Goal: Task Accomplishment & Management: Manage account settings

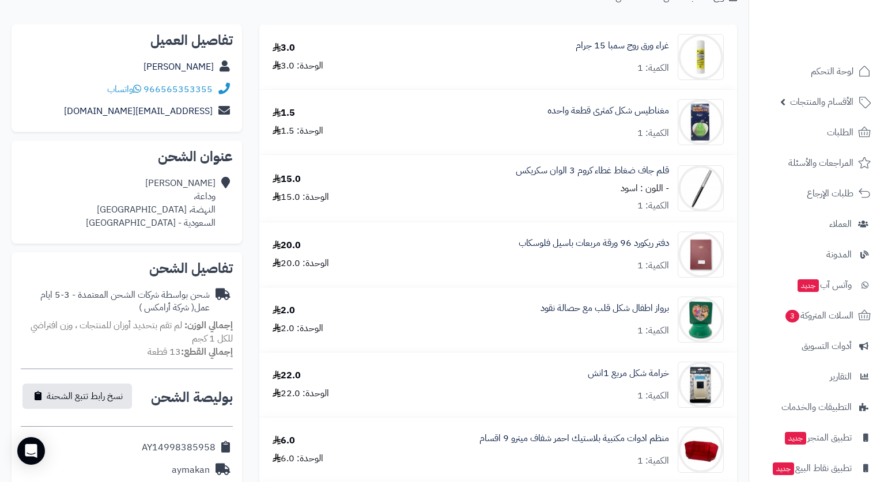
scroll to position [115, 0]
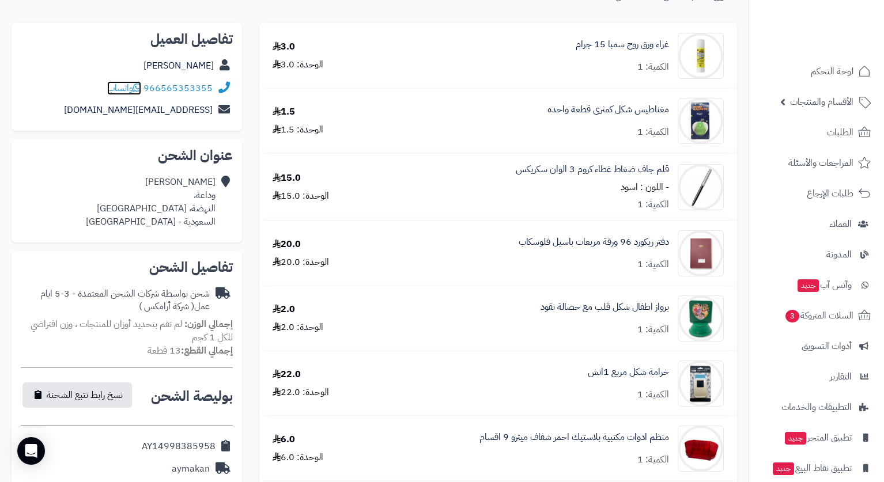
click at [122, 86] on span "واتساب" at bounding box center [124, 88] width 34 height 14
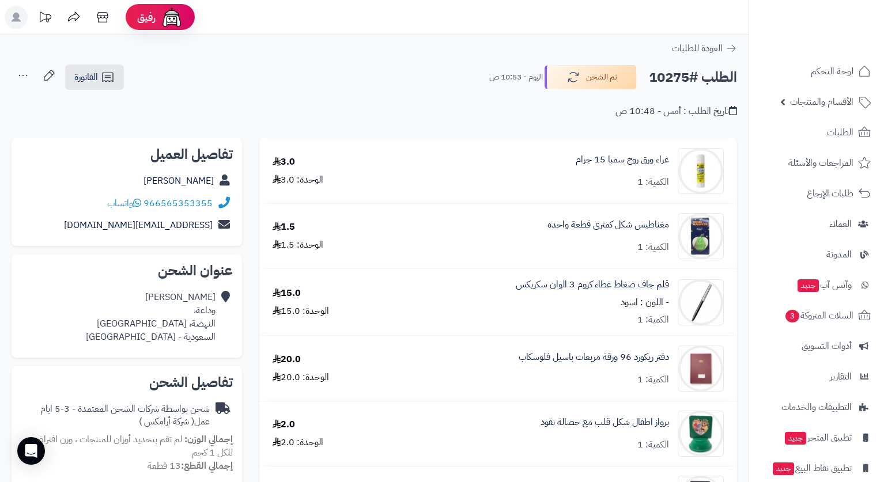
scroll to position [116, 0]
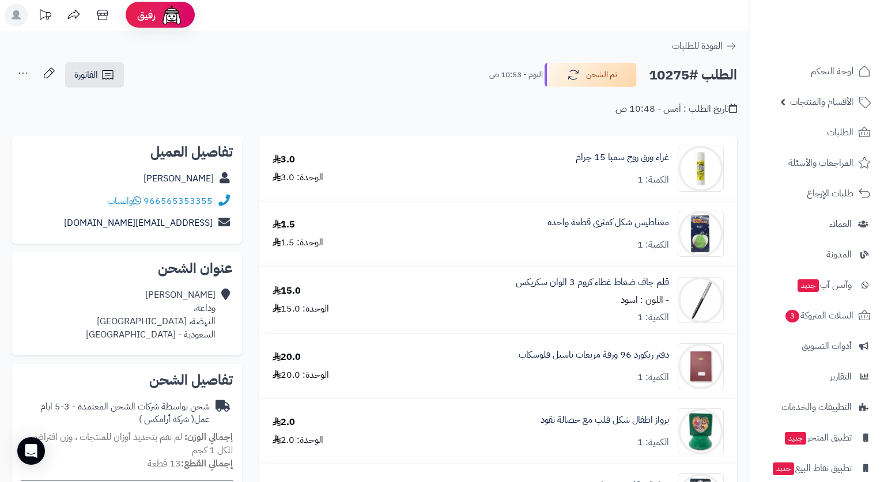
scroll to position [0, 0]
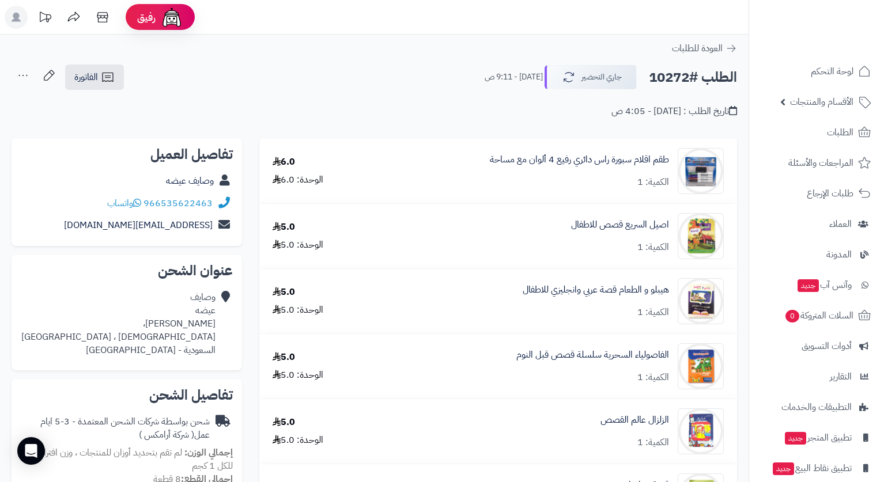
scroll to position [58, 0]
